Goal: Task Accomplishment & Management: Use online tool/utility

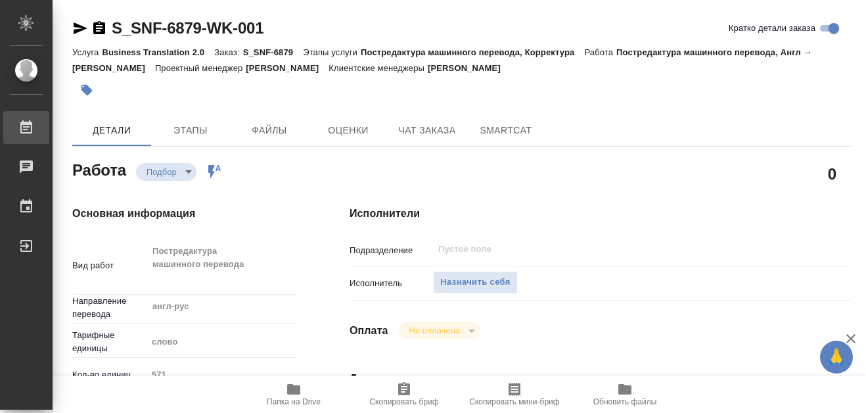
click at [24, 124] on div "Работы" at bounding box center [9, 128] width 33 height 20
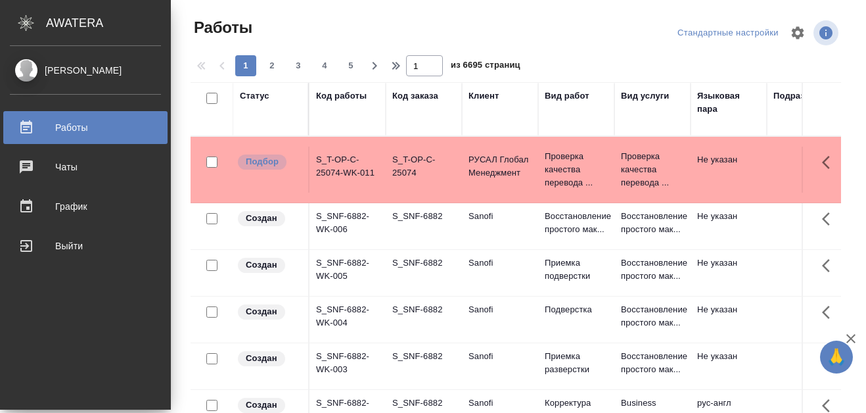
click at [335, 97] on div "Код работы" at bounding box center [341, 95] width 51 height 13
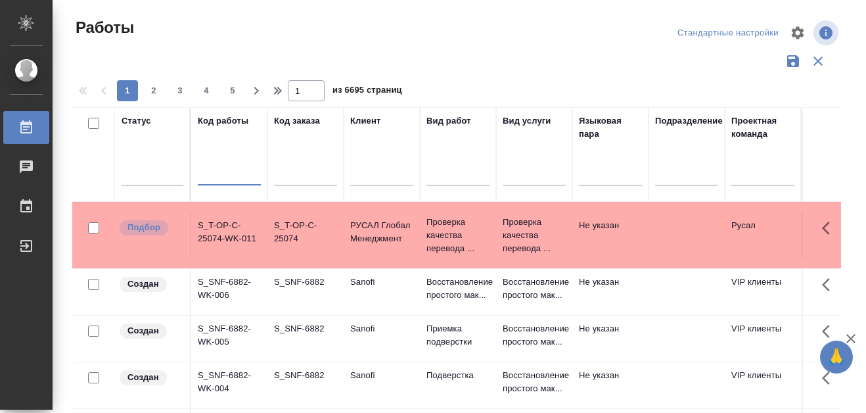
paste input "S_SNDZ-2302"
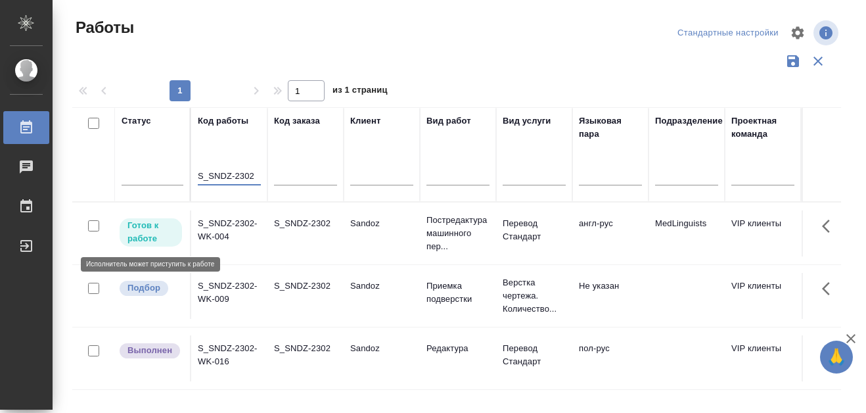
type input "S_SNDZ-2302"
click at [142, 237] on p "Готов к работе" at bounding box center [151, 232] width 47 height 26
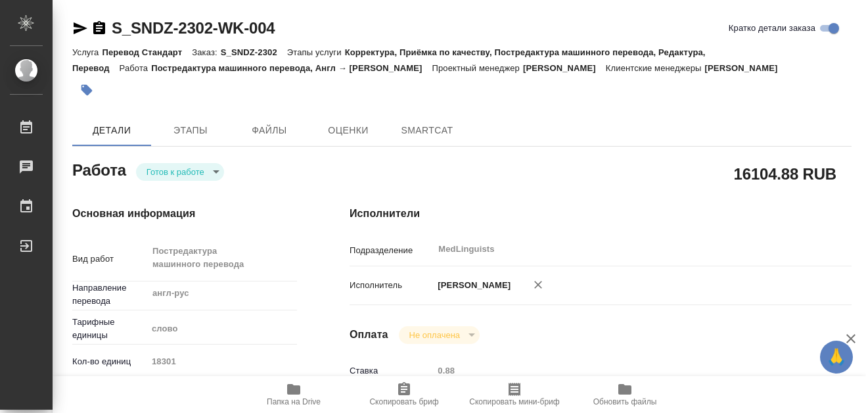
type textarea "x"
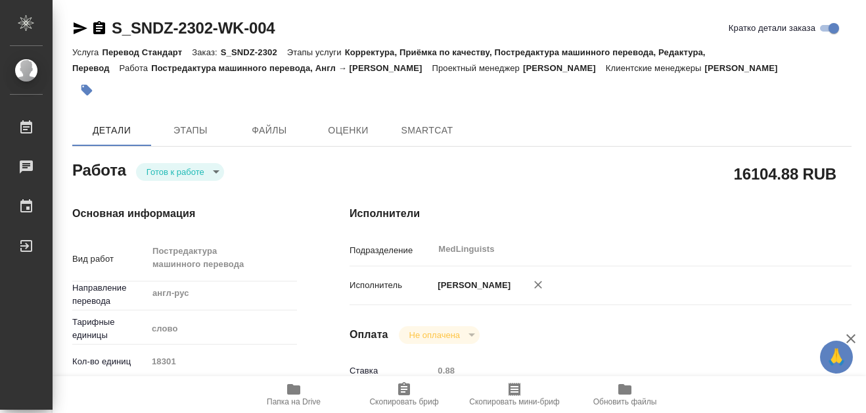
type textarea "x"
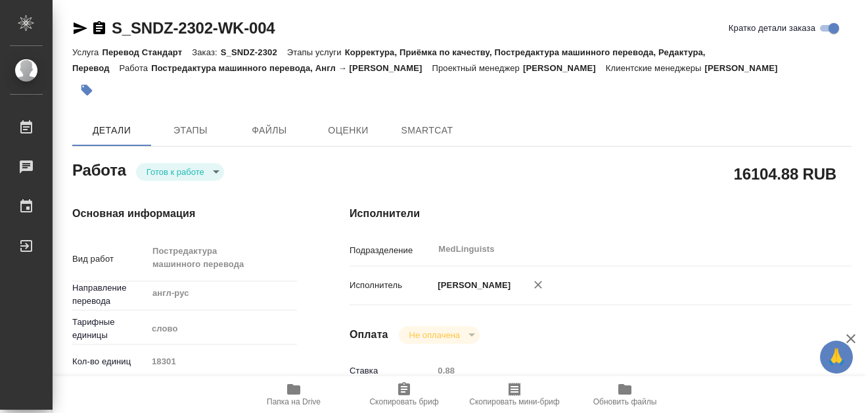
type textarea "x"
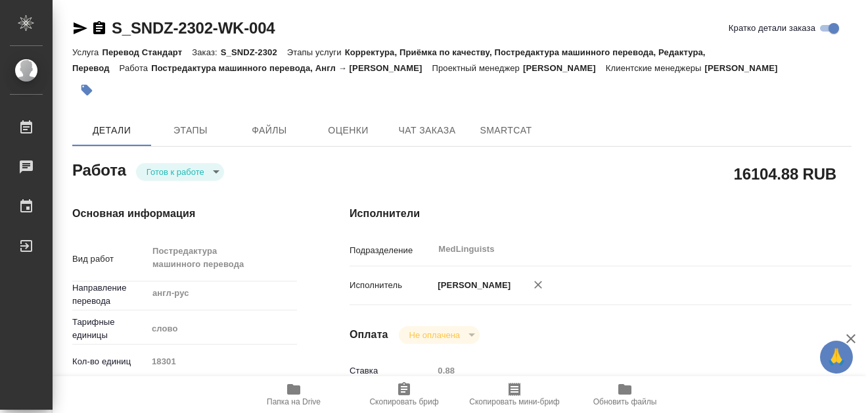
type textarea "x"
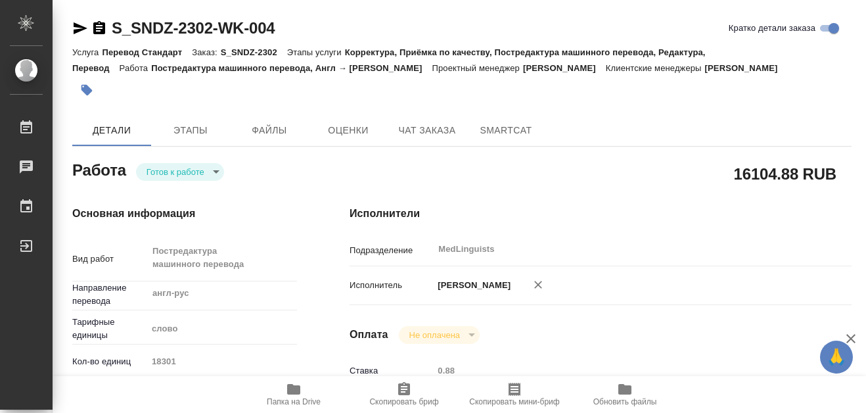
type textarea "x"
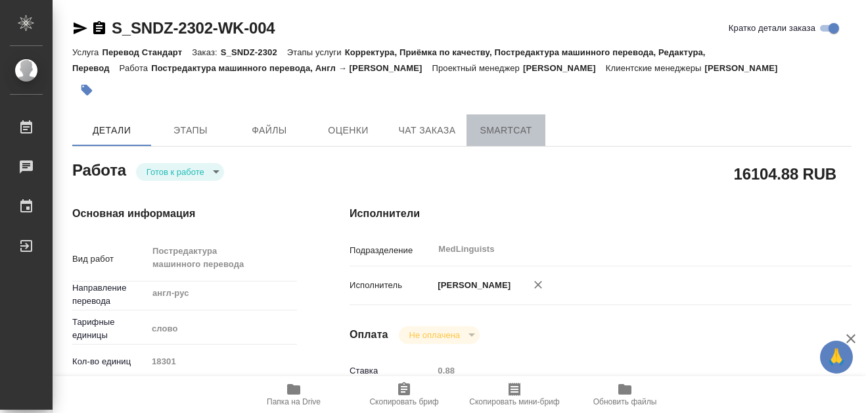
click at [492, 135] on span "SmartCat" at bounding box center [506, 130] width 63 height 16
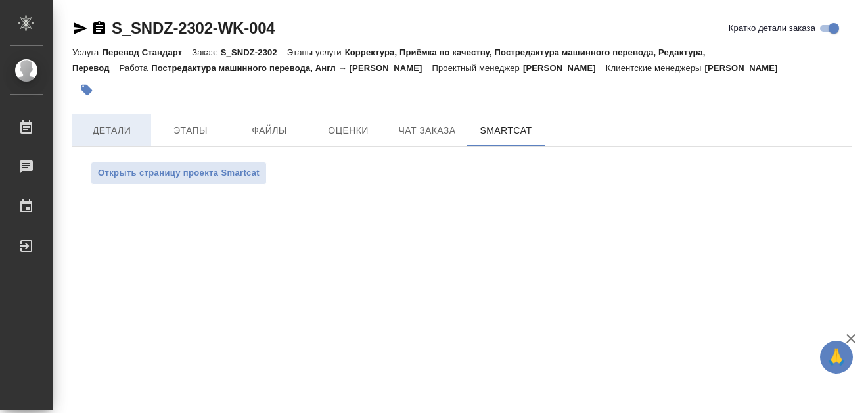
click at [110, 137] on span "Детали" at bounding box center [111, 130] width 63 height 16
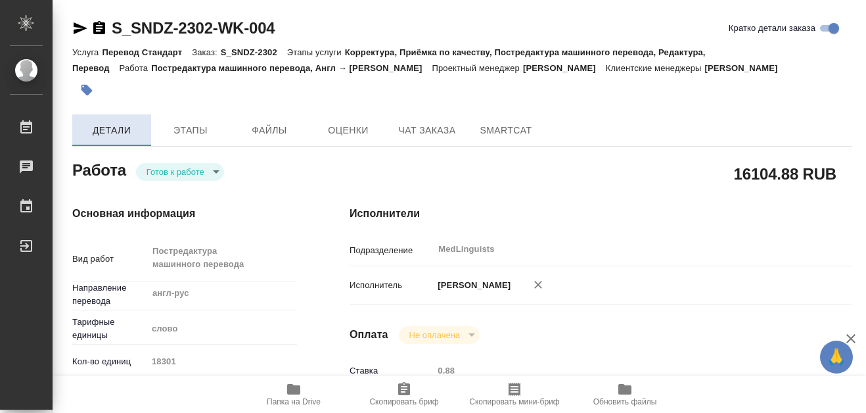
type textarea "x"
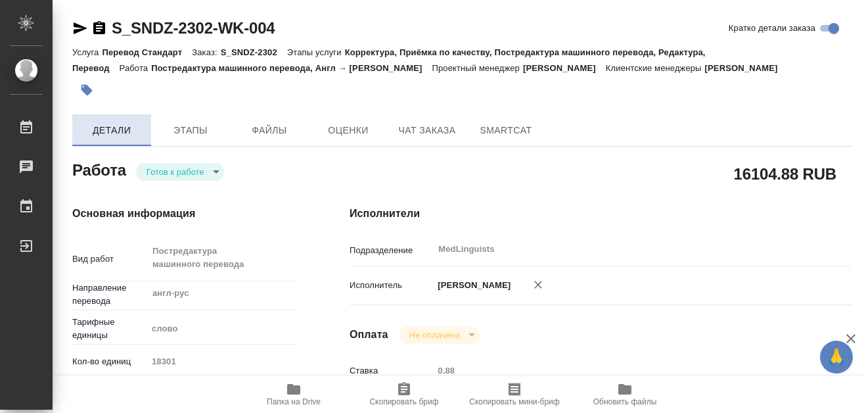
type textarea "x"
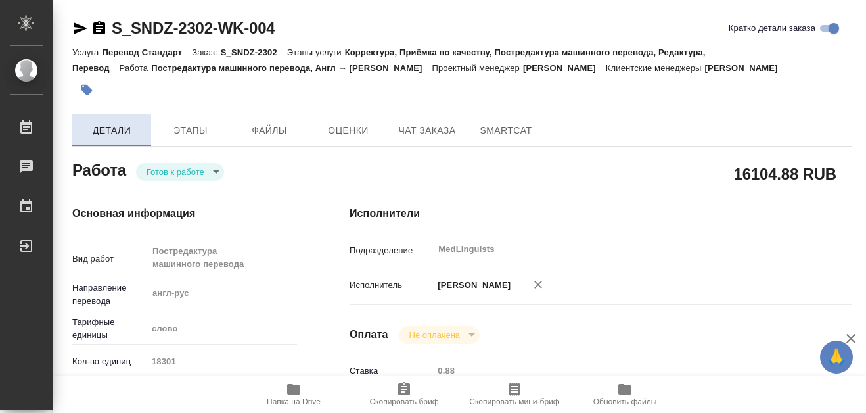
type textarea "x"
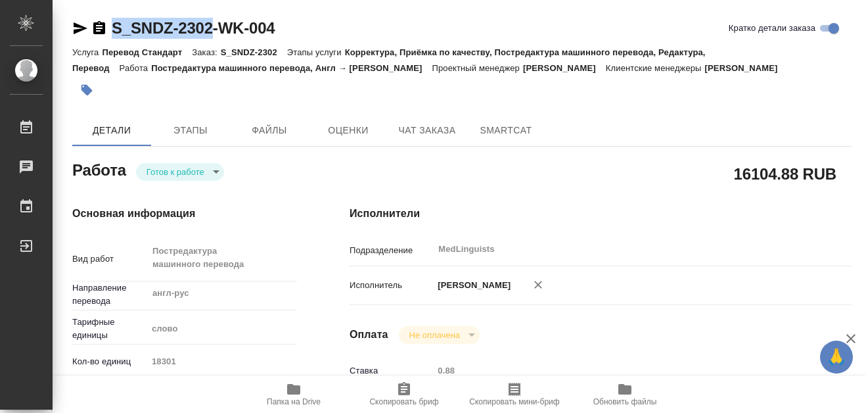
drag, startPoint x: 108, startPoint y: 16, endPoint x: 210, endPoint y: 24, distance: 101.5
copy link "S_SNDZ-2302"
